Goal: Share content

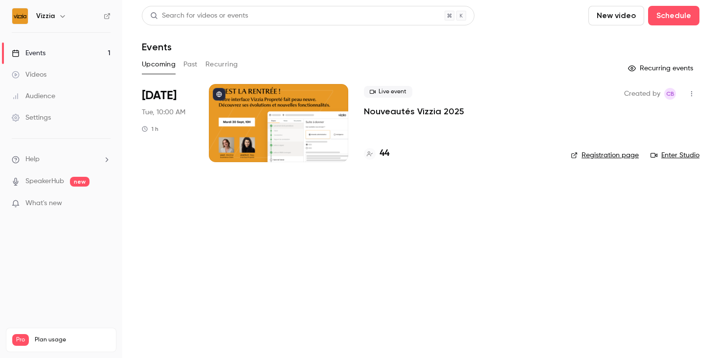
click at [302, 123] on div at bounding box center [278, 123] width 139 height 78
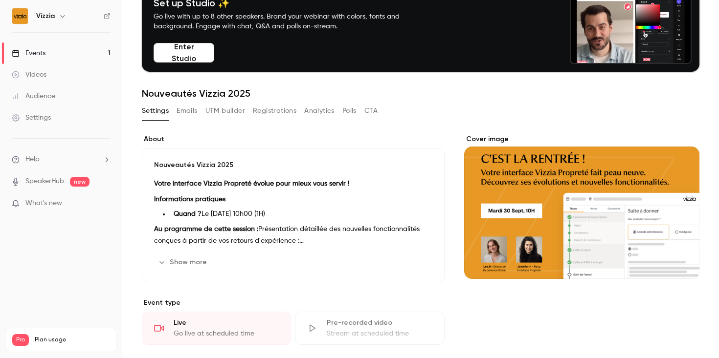
scroll to position [70, 0]
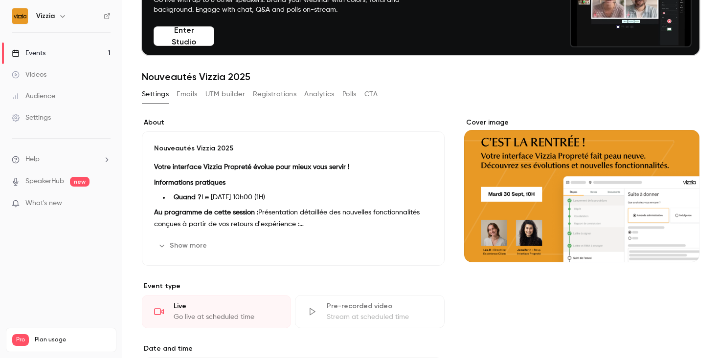
click at [501, 79] on h1 "Nouveautés Vizzia 2025" at bounding box center [420, 77] width 557 height 12
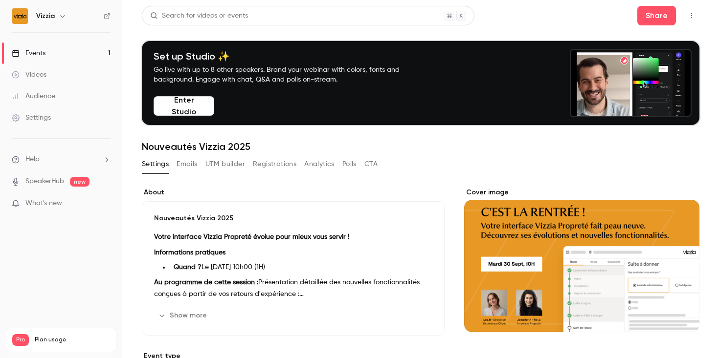
click at [692, 21] on button "button" at bounding box center [692, 16] width 16 height 16
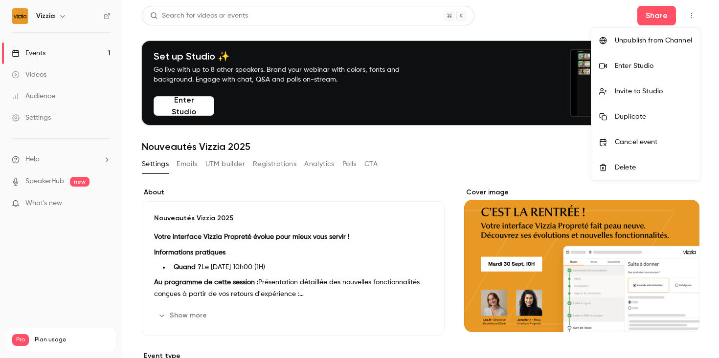
click at [648, 16] on div at bounding box center [359, 179] width 719 height 358
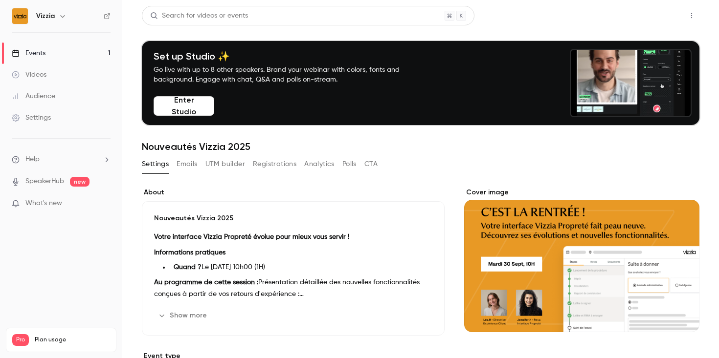
click at [650, 19] on button "Share" at bounding box center [656, 16] width 39 height 20
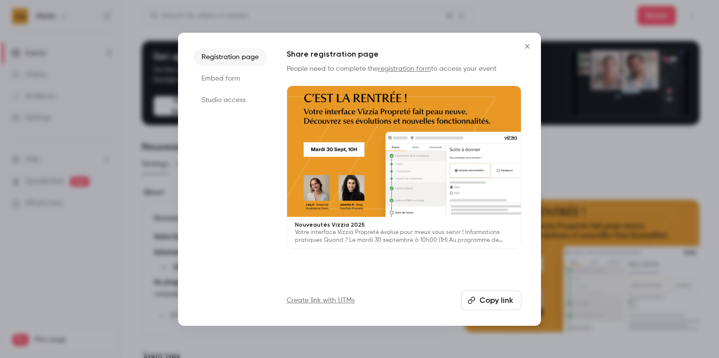
click at [488, 300] on button "Copy link" at bounding box center [491, 301] width 60 height 20
